Goal: Task Accomplishment & Management: Manage account settings

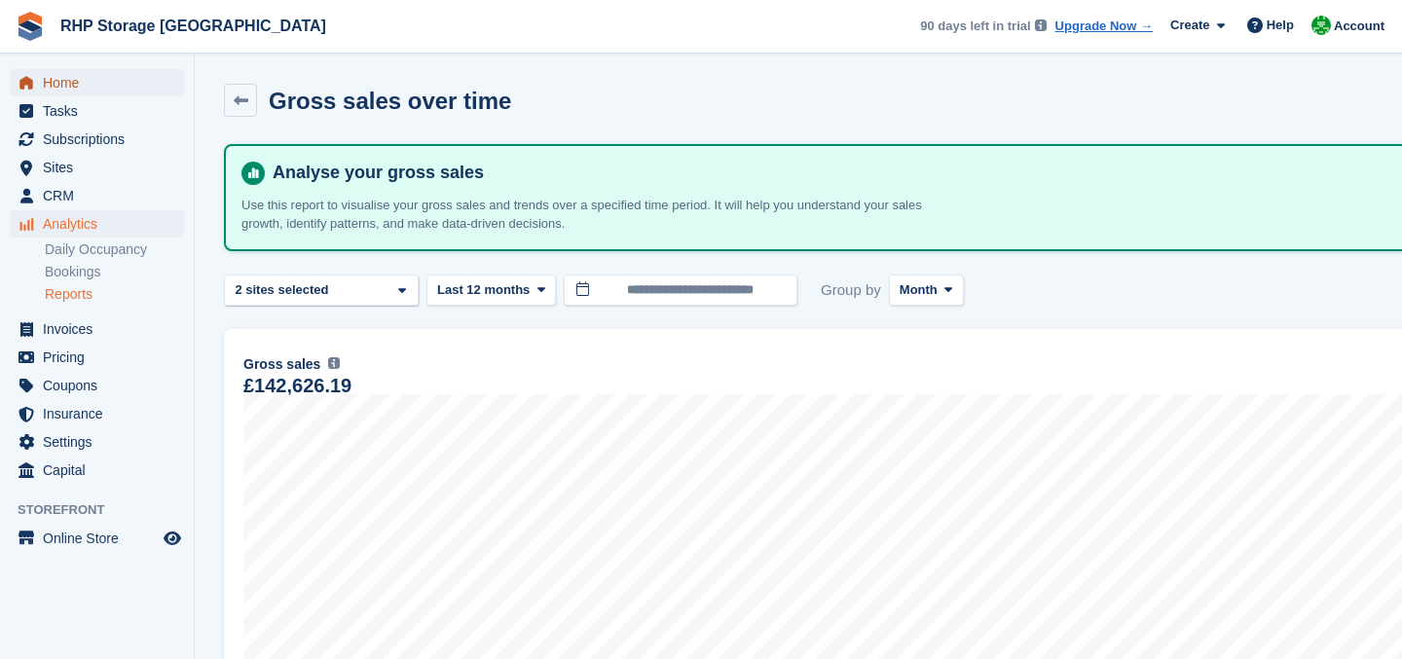
click at [129, 80] on span "Home" at bounding box center [101, 82] width 117 height 27
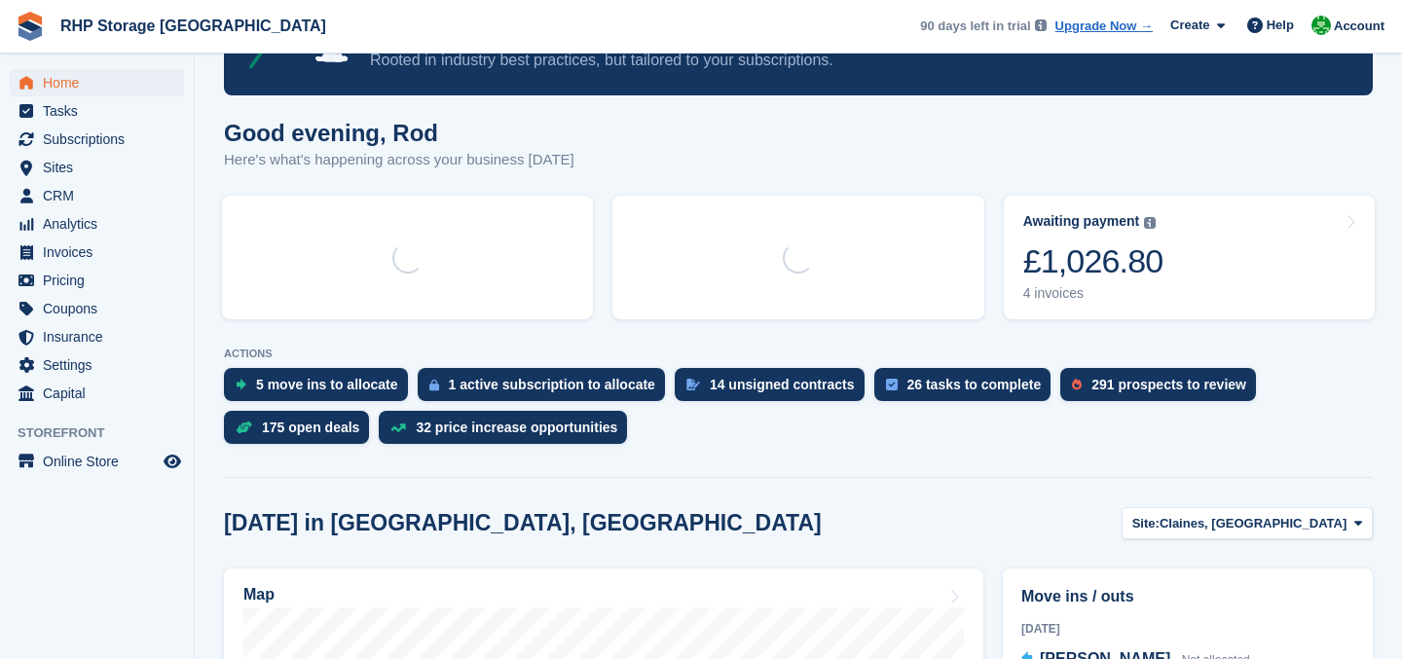
scroll to position [120, 0]
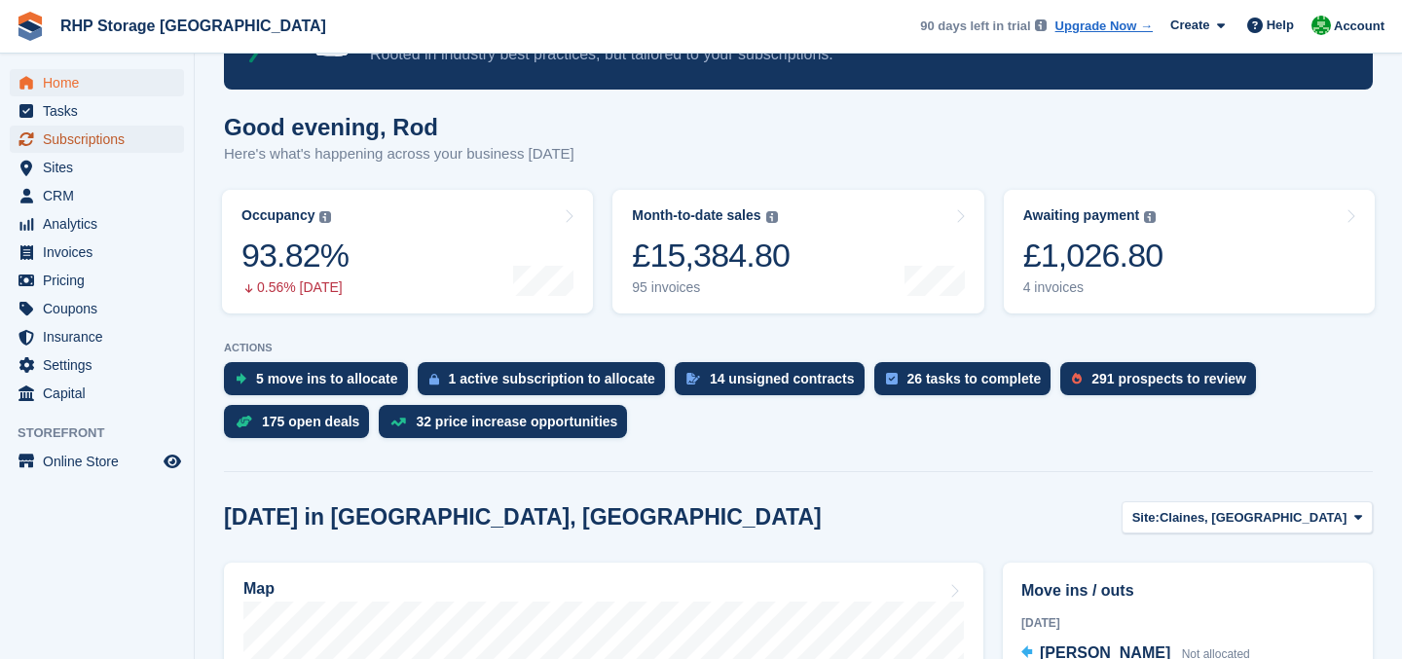
click at [67, 130] on span "Subscriptions" at bounding box center [101, 139] width 117 height 27
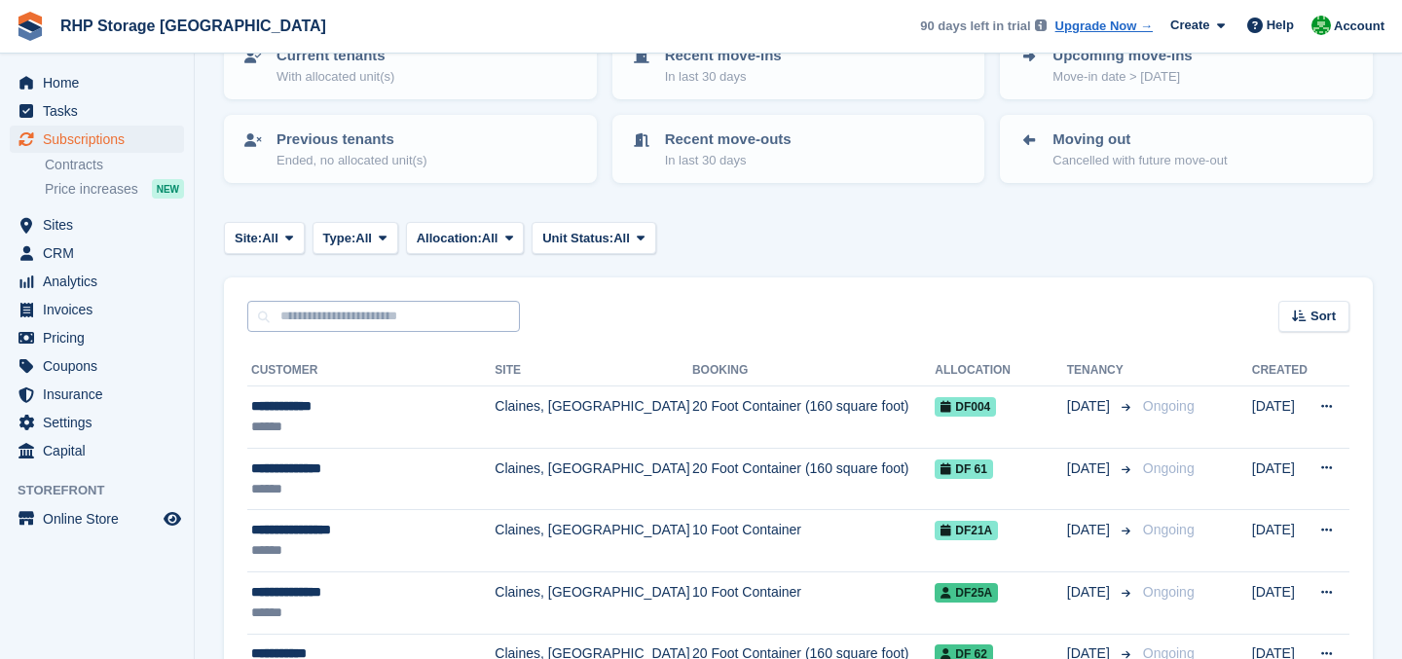
scroll to position [53, 0]
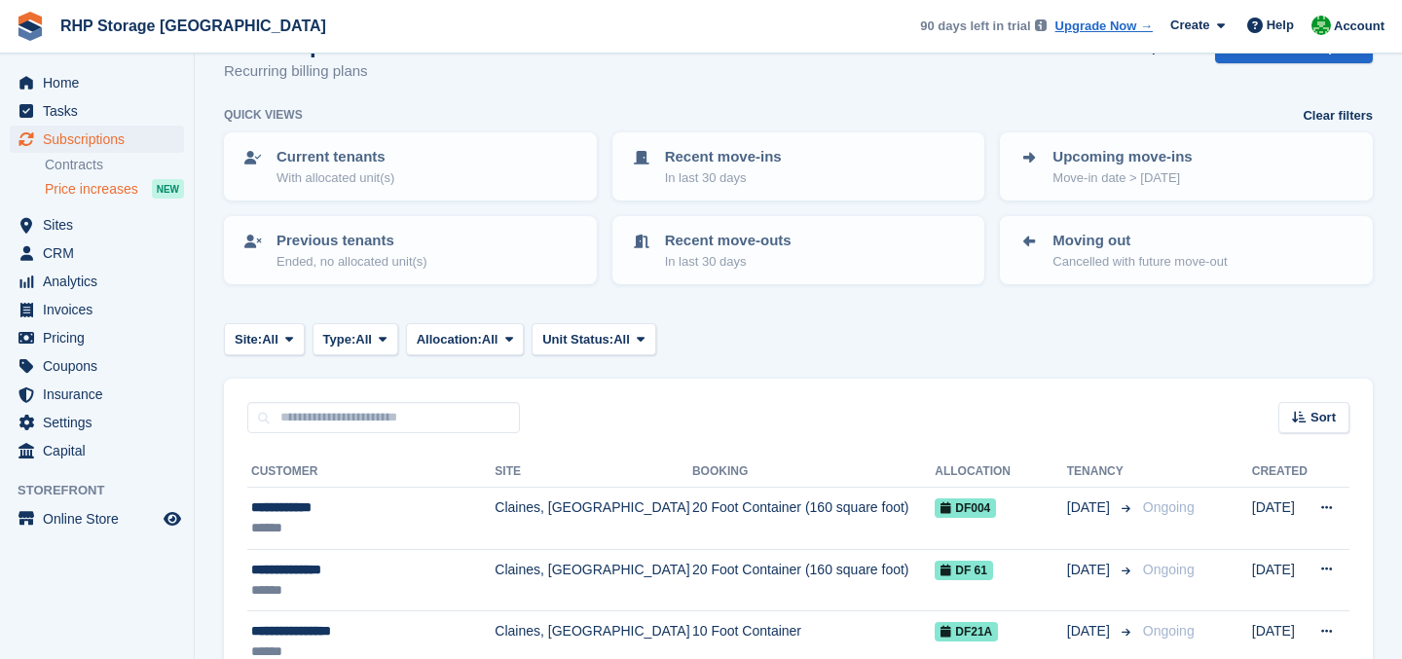
click at [143, 186] on div "Price increases NEW" at bounding box center [114, 188] width 139 height 19
